Goal: Transaction & Acquisition: Purchase product/service

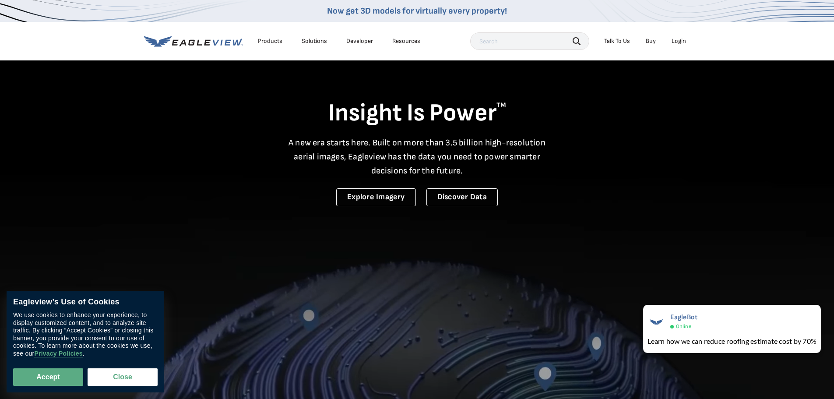
click at [679, 41] on div "Login" at bounding box center [679, 41] width 14 height 8
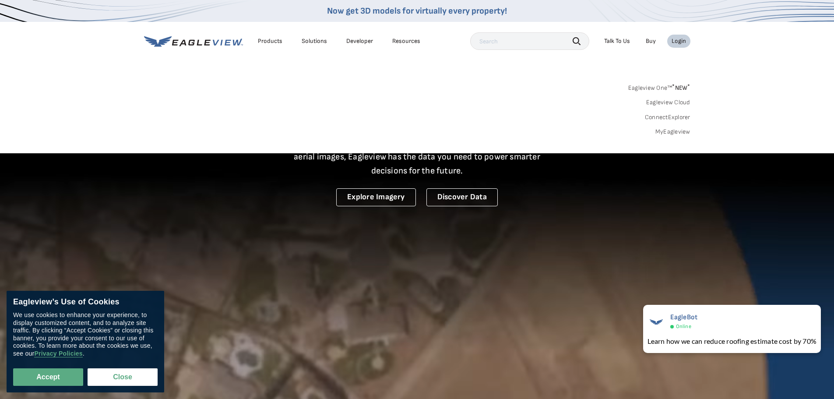
click at [677, 41] on div "Login" at bounding box center [679, 41] width 14 height 8
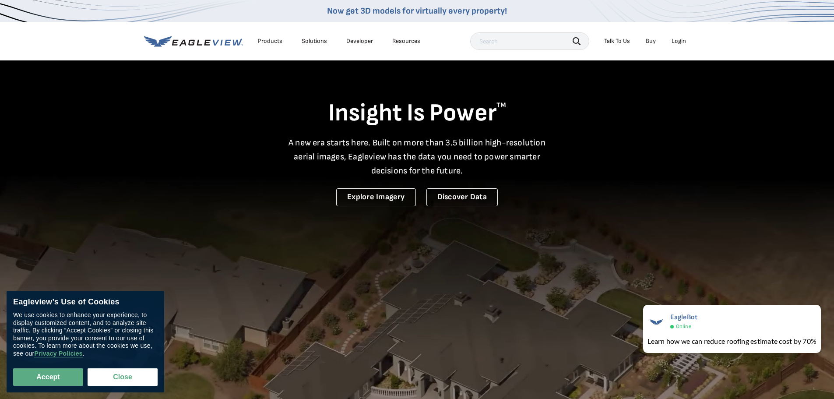
click at [677, 41] on div "Login" at bounding box center [679, 41] width 14 height 8
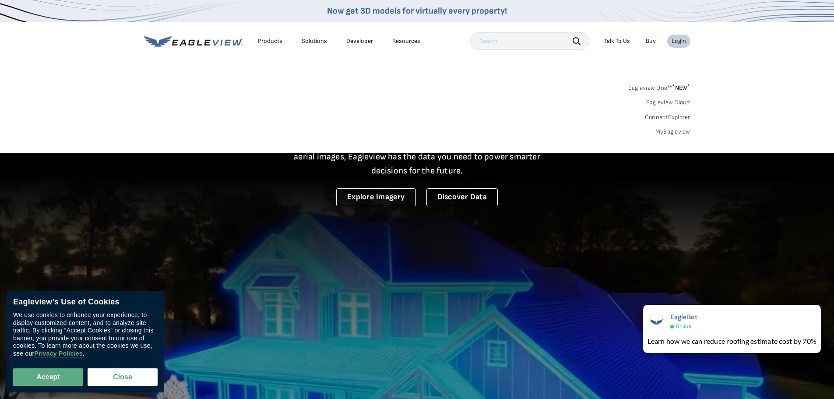
click at [670, 131] on link "MyEagleview" at bounding box center [673, 132] width 35 height 8
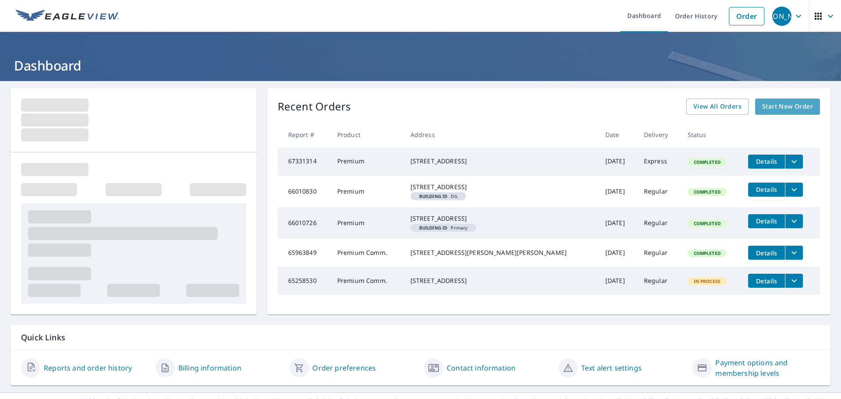
click at [783, 104] on span "Start New Order" at bounding box center [787, 106] width 51 height 11
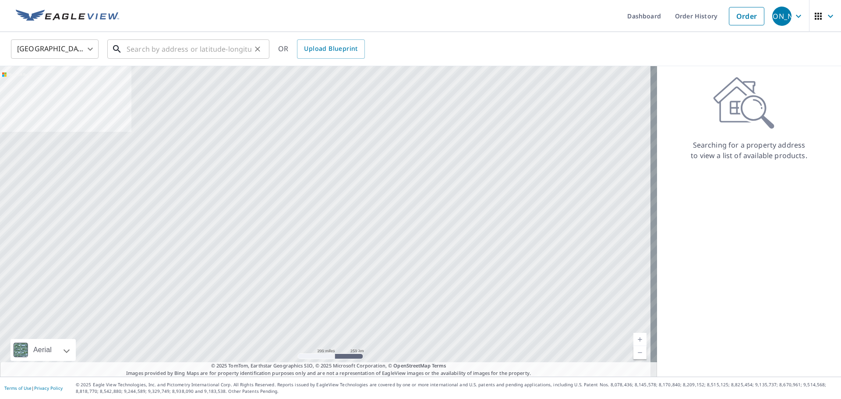
click at [216, 47] on input "text" at bounding box center [189, 49] width 125 height 25
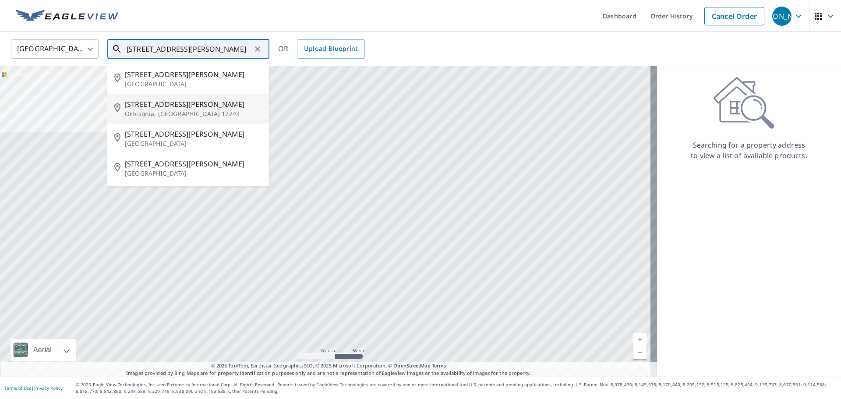
click at [170, 105] on span "410 Cromwell St" at bounding box center [194, 104] width 138 height 11
type input "410 Cromwell St Orbisonia, PA 17243"
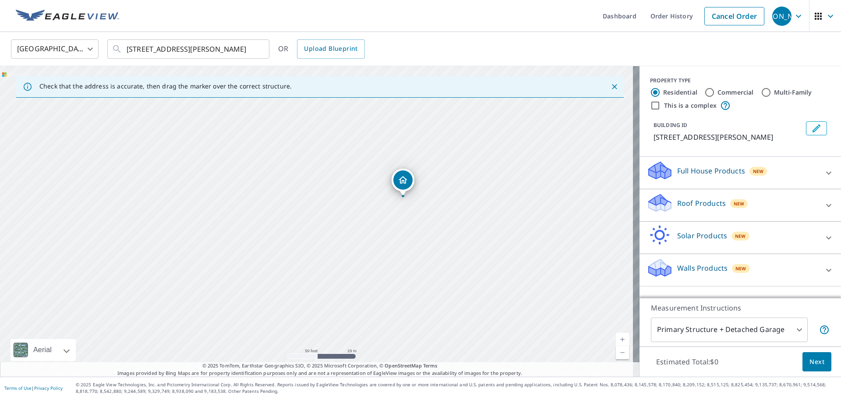
drag, startPoint x: 330, startPoint y: 202, endPoint x: 411, endPoint y: 182, distance: 83.9
click at [410, 184] on div "410 Cromwell St Orbisonia, PA 17243" at bounding box center [319, 221] width 639 height 310
drag, startPoint x: 366, startPoint y: 204, endPoint x: 356, endPoint y: 211, distance: 12.2
click at [811, 201] on div "Roof Products New" at bounding box center [732, 205] width 172 height 25
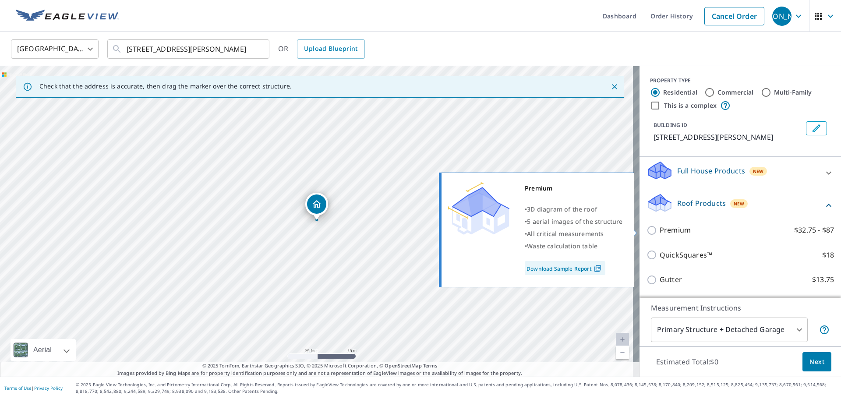
click at [648, 230] on input "Premium $32.75 - $87" at bounding box center [652, 230] width 13 height 11
checkbox input "true"
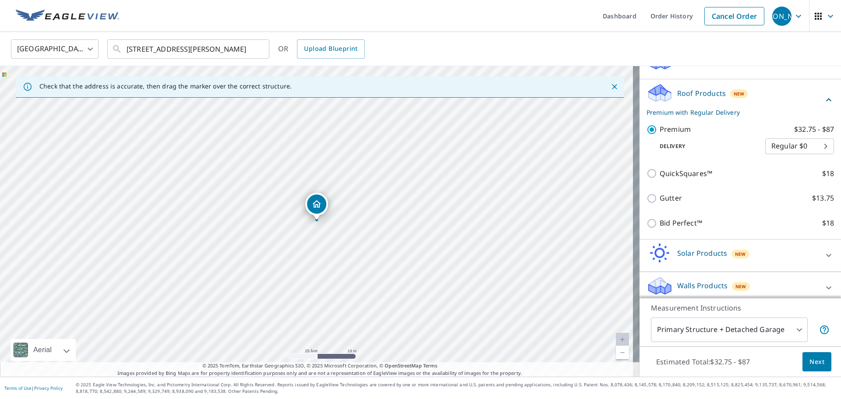
scroll to position [116, 0]
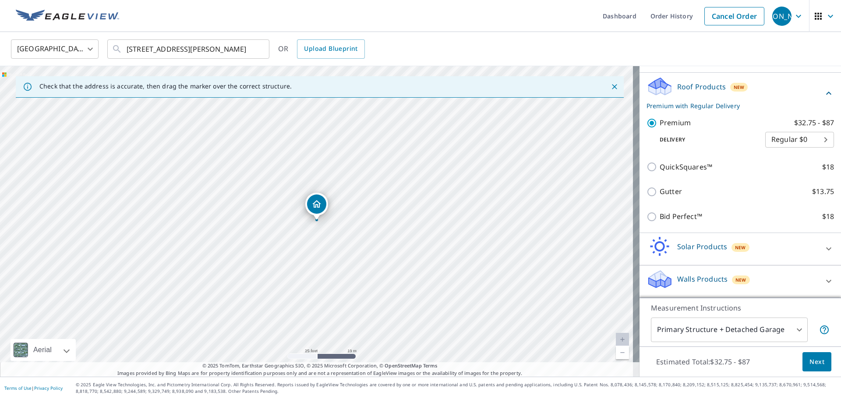
click at [807, 140] on body "JA JA Dashboard Order History Cancel Order JA United States US ​ 410 Cromwell S…" at bounding box center [420, 199] width 841 height 399
click at [789, 139] on li "Regular $0" at bounding box center [786, 140] width 69 height 16
click at [792, 334] on body "JA JA Dashboard Order History Cancel Order JA United States US ​ 410 Cromwell S…" at bounding box center [420, 199] width 841 height 399
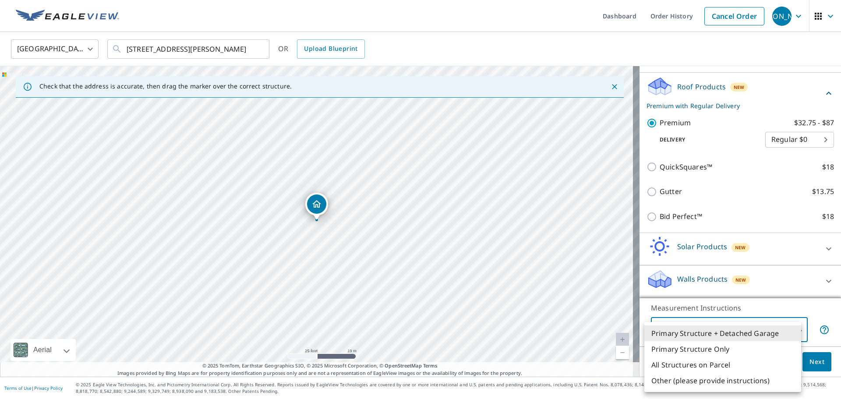
click at [714, 362] on li "All Structures on Parcel" at bounding box center [722, 365] width 157 height 16
type input "3"
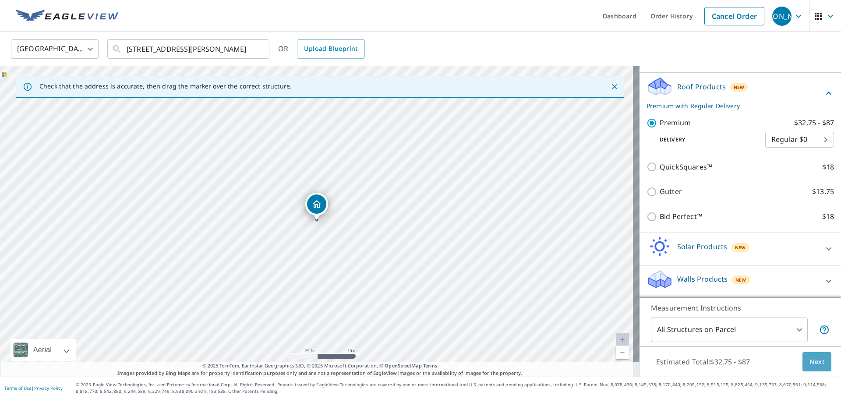
click at [814, 360] on span "Next" at bounding box center [816, 361] width 15 height 11
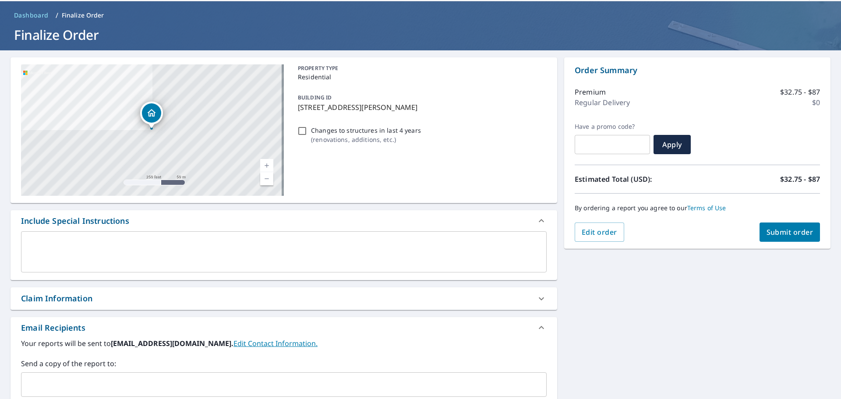
scroll to position [44, 0]
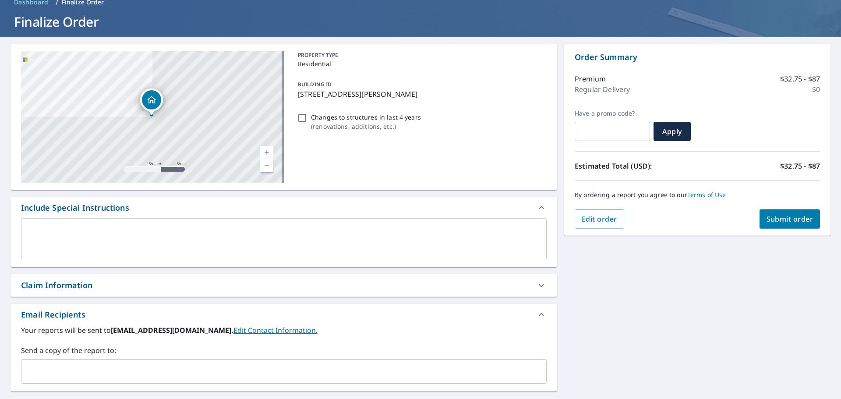
click at [787, 216] on span "Submit order" at bounding box center [789, 219] width 47 height 10
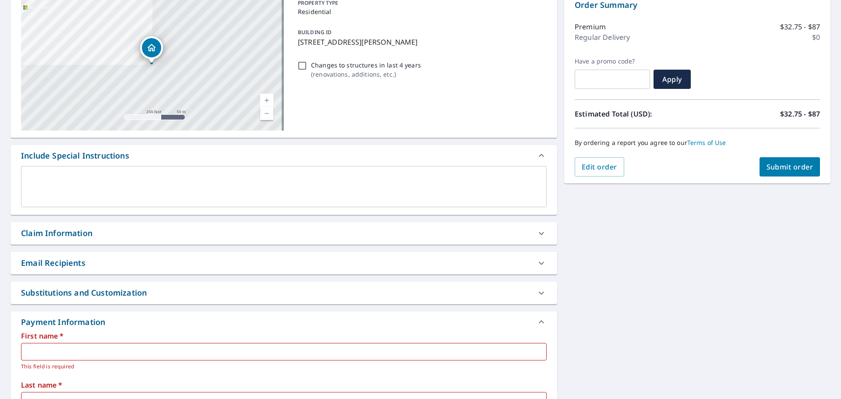
scroll to position [307, 0]
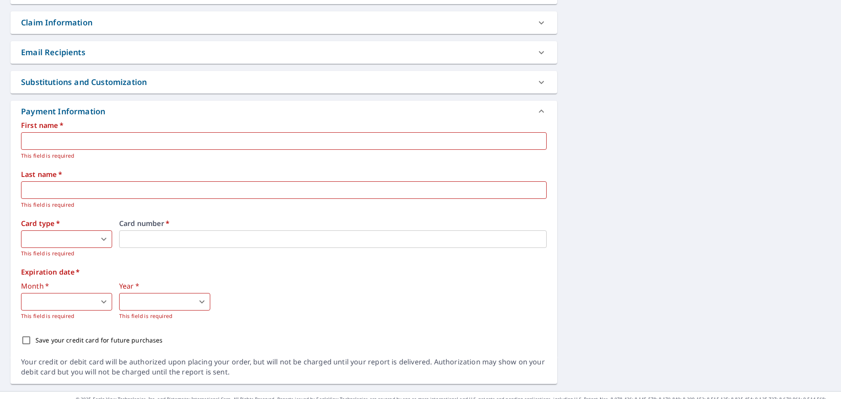
click at [102, 140] on input "text" at bounding box center [283, 141] width 525 height 18
type input "Jacob"
type input "Atherton"
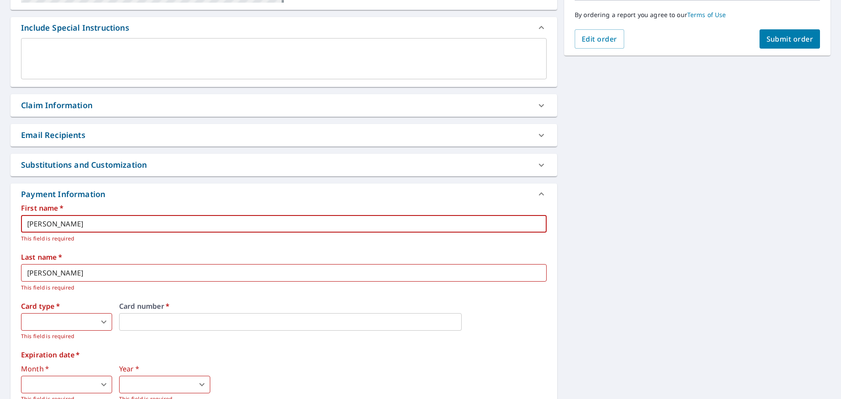
scroll to position [321, 0]
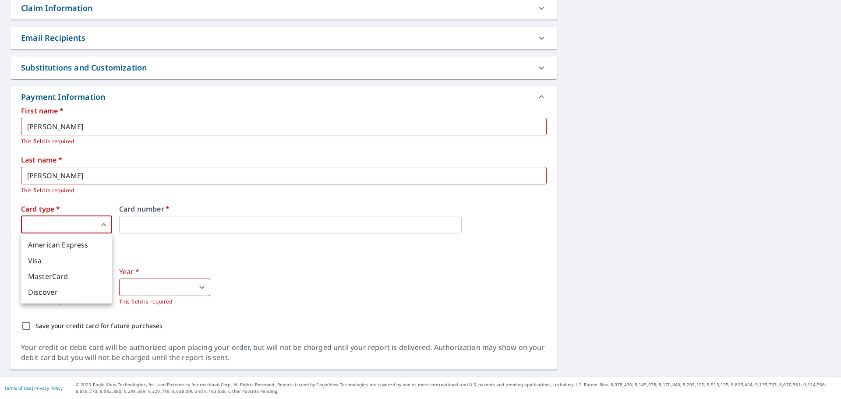
click at [108, 228] on body "JA JA Dashboard Order History Cancel Order JA Dashboard / Finalize Order Finali…" at bounding box center [420, 199] width 841 height 399
click at [49, 279] on li "MasterCard" at bounding box center [66, 276] width 91 height 16
type input "3"
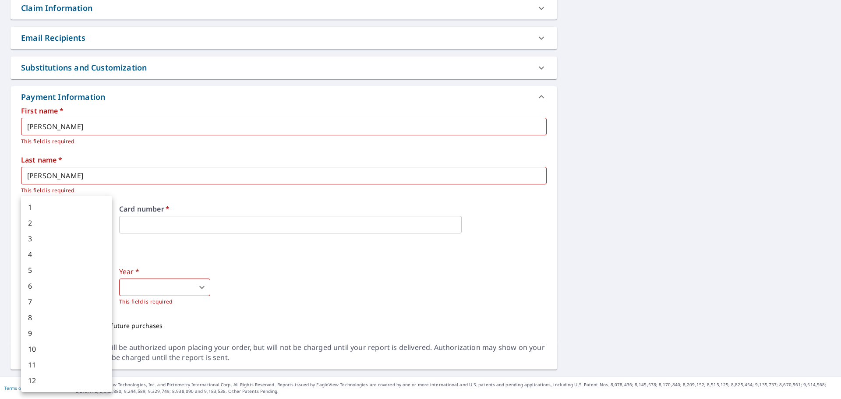
click at [71, 284] on body "JA JA Dashboard Order History Cancel Order JA Dashboard / Finalize Order Finali…" at bounding box center [420, 199] width 841 height 399
click at [40, 255] on li "4" at bounding box center [66, 255] width 91 height 16
type input "4"
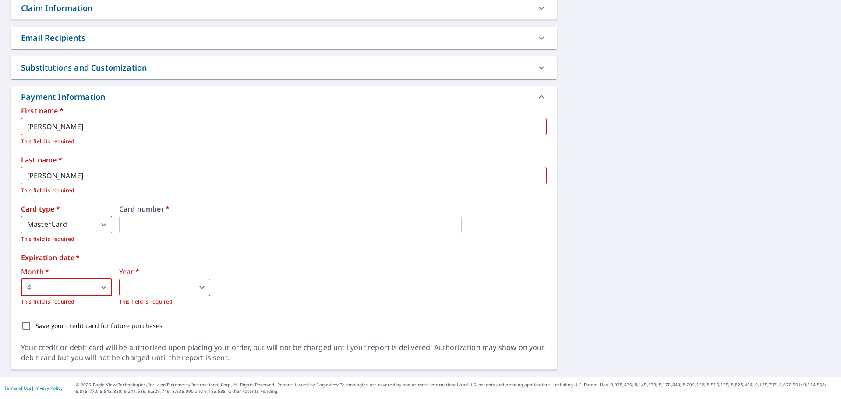
click at [181, 286] on body "JA JA Dashboard Order History Cancel Order JA Dashboard / Finalize Order Finali…" at bounding box center [420, 199] width 841 height 399
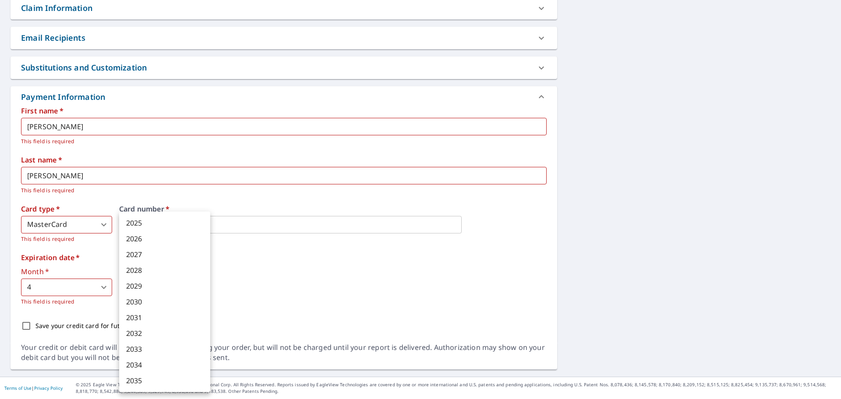
click at [140, 253] on li "2027" at bounding box center [164, 255] width 91 height 16
type input "2027"
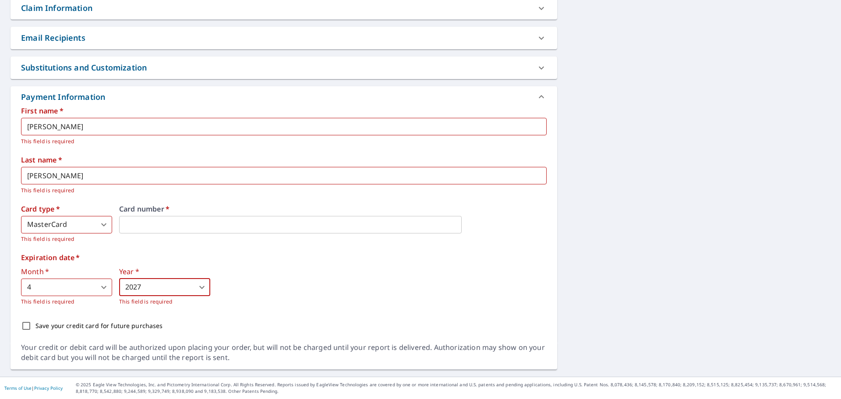
click at [25, 325] on input "Save your credit card for future purchases" at bounding box center [26, 326] width 18 height 18
checkbox input "true"
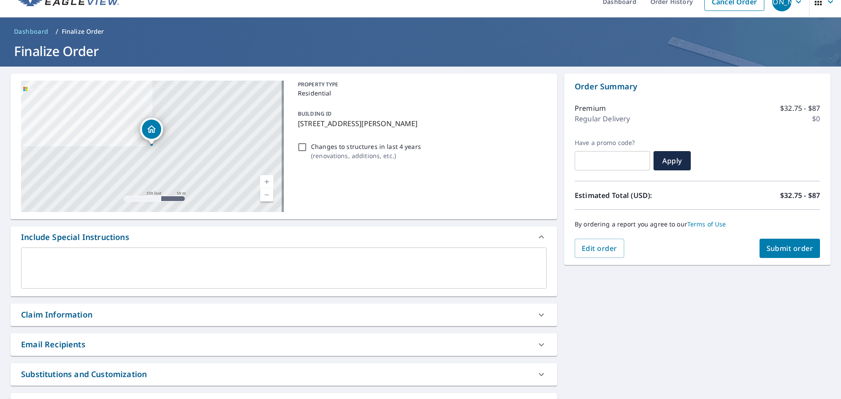
scroll to position [58, 0]
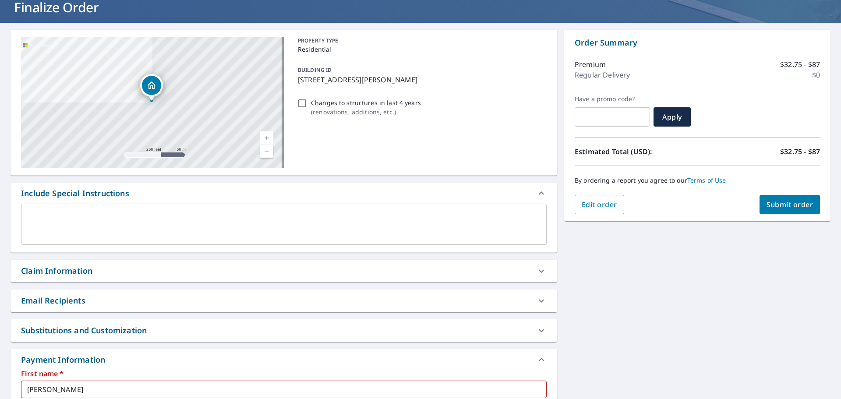
click at [792, 211] on button "Submit order" at bounding box center [789, 204] width 61 height 19
